Goal: Transaction & Acquisition: Purchase product/service

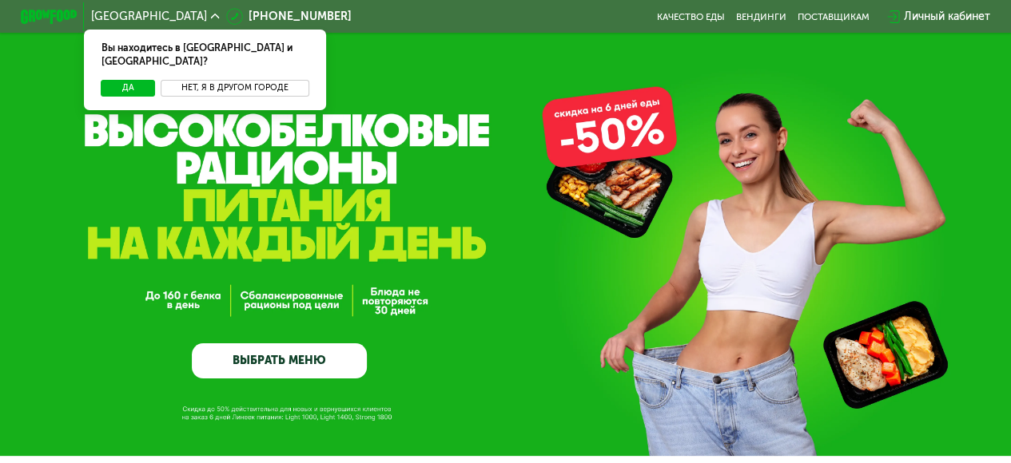
click at [264, 80] on button "Нет, я в другом городе" at bounding box center [235, 88] width 148 height 17
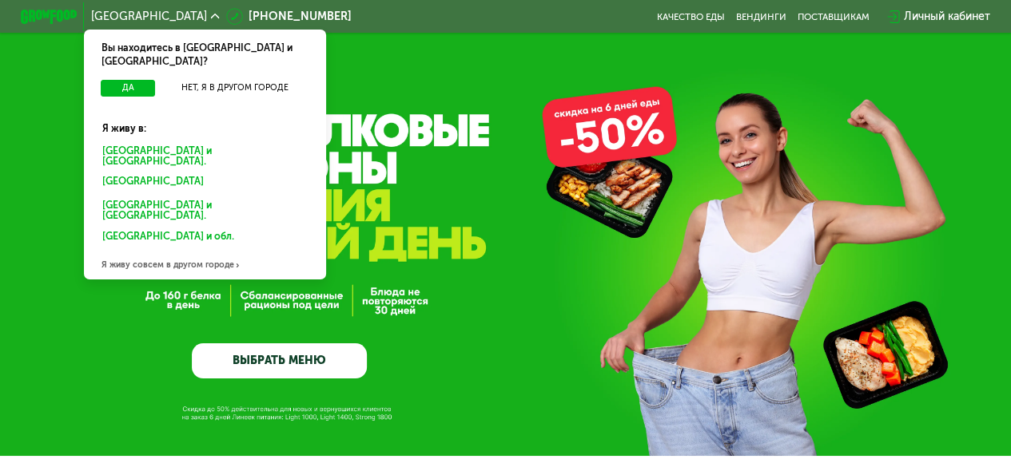
click at [189, 141] on div "Санкт-Петербурге и обл." at bounding box center [205, 156] width 224 height 30
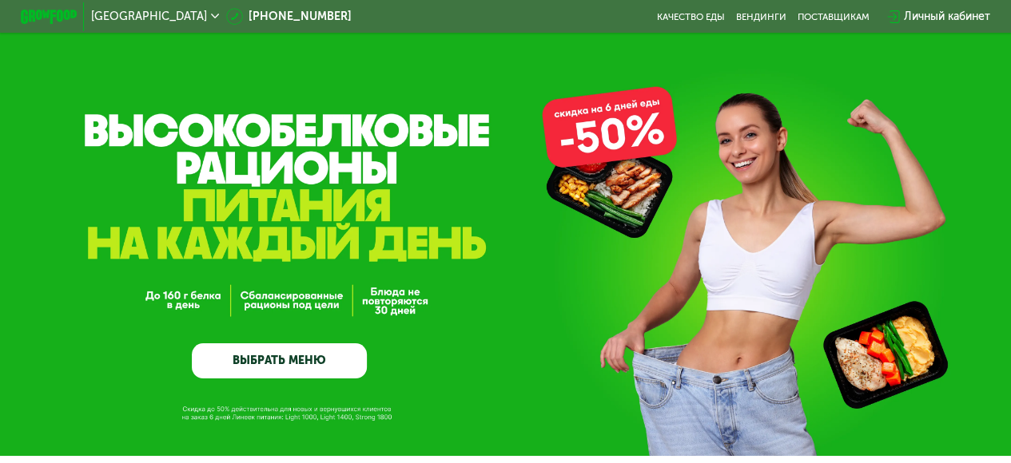
click at [262, 370] on link "ВЫБРАТЬ МЕНЮ" at bounding box center [279, 361] width 175 height 35
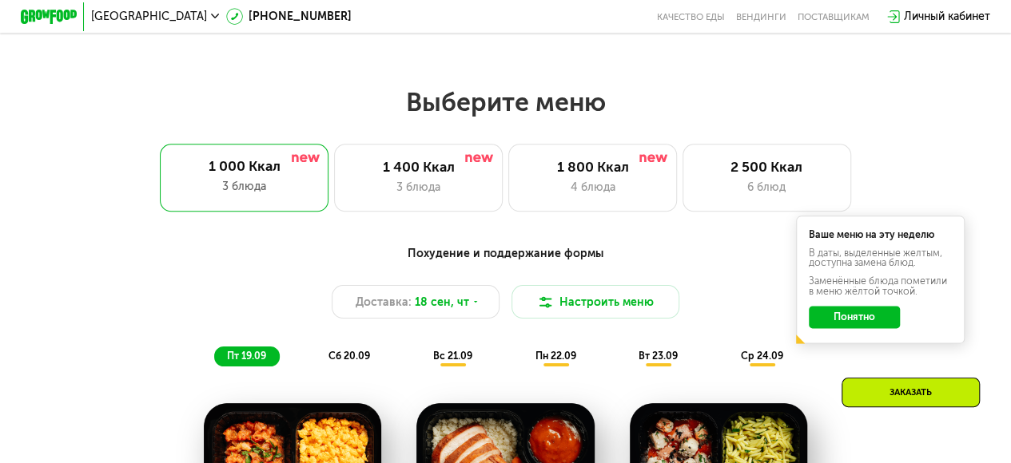
scroll to position [903, 0]
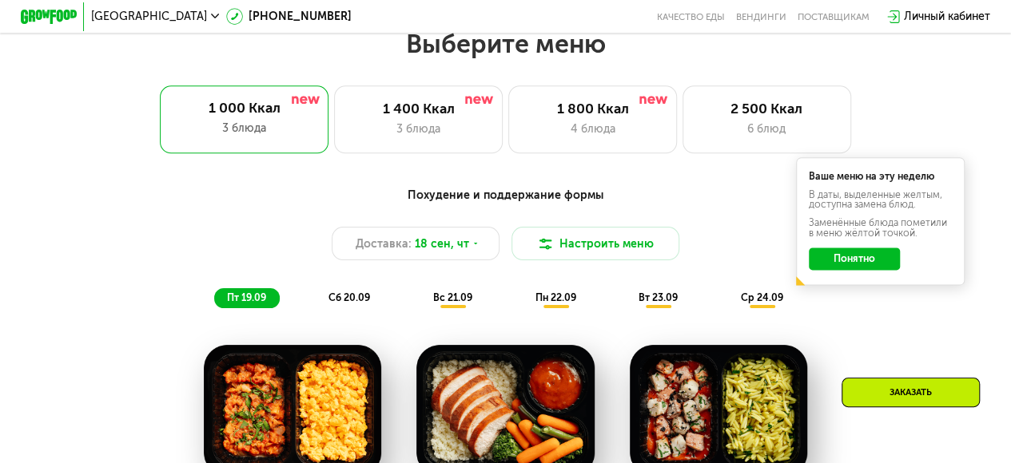
click at [851, 267] on button "Понятно" at bounding box center [853, 259] width 90 height 22
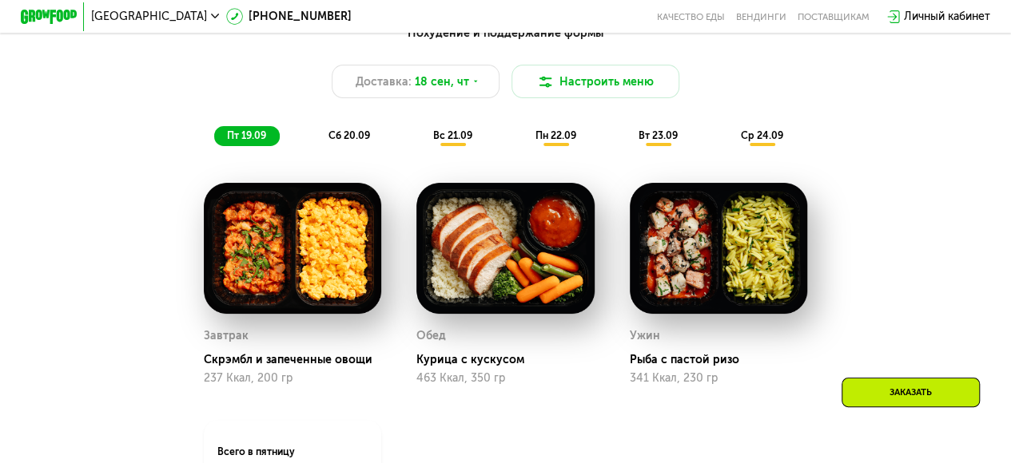
scroll to position [1063, 0]
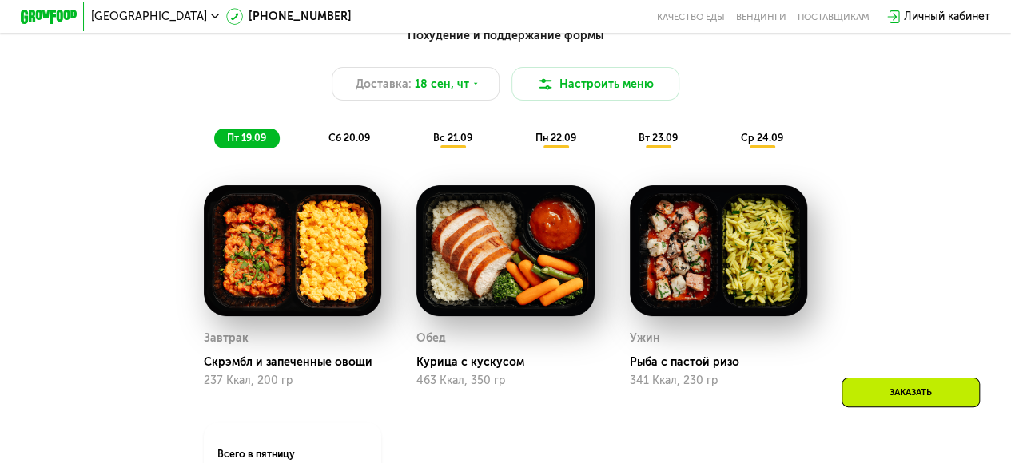
click at [474, 149] on div "вс 21.09" at bounding box center [453, 139] width 66 height 20
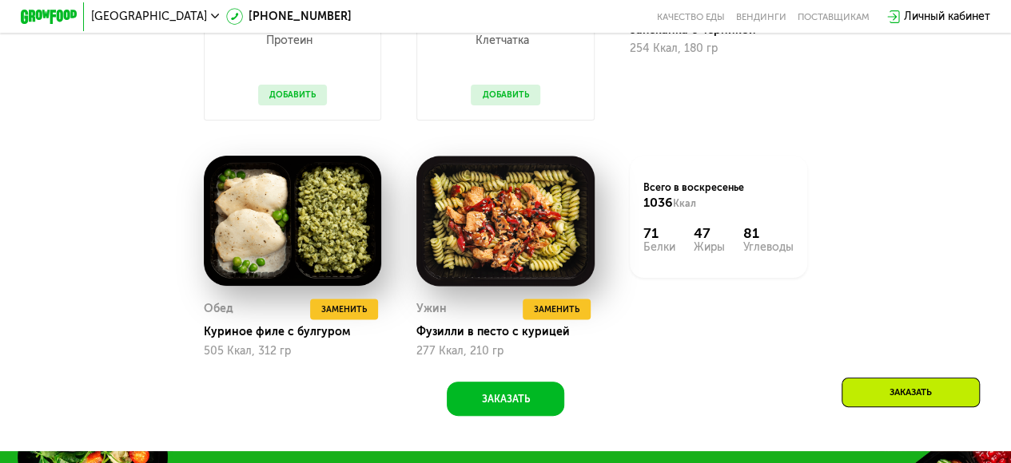
scroll to position [1222, 0]
